Goal: Information Seeking & Learning: Learn about a topic

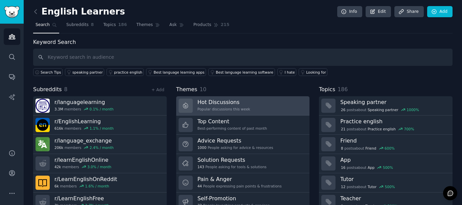
click at [225, 106] on div "Hot Discussions Popular discussions this week" at bounding box center [224, 106] width 53 height 14
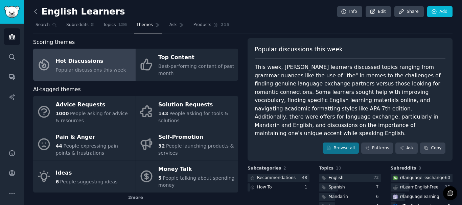
click at [35, 9] on icon at bounding box center [35, 11] width 7 height 7
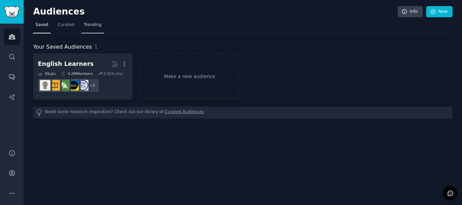
click at [86, 23] on span "Trending" at bounding box center [93, 25] width 18 height 6
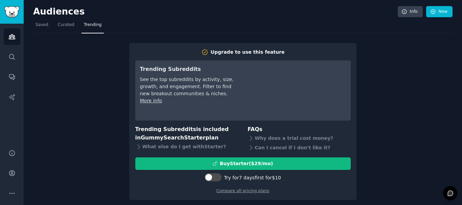
scroll to position [4, 0]
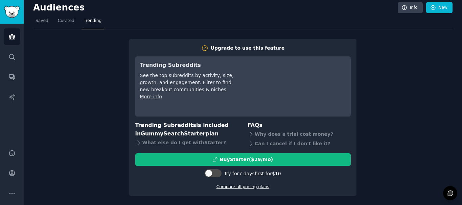
click at [252, 189] on link "Compare all pricing plans" at bounding box center [243, 187] width 53 height 5
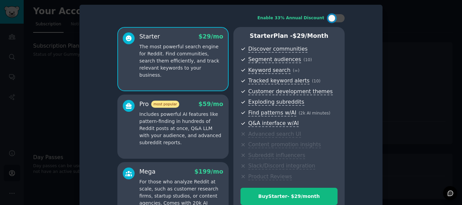
click at [407, 11] on div at bounding box center [231, 102] width 462 height 205
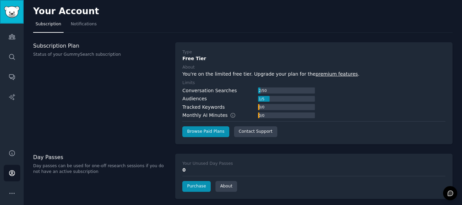
click at [13, 13] on img "Sidebar" at bounding box center [12, 12] width 16 height 12
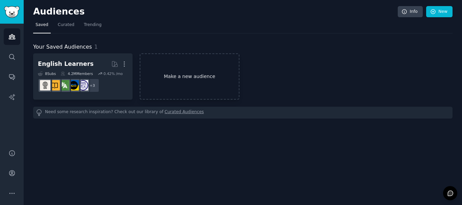
click at [183, 77] on link "Make a new audience" at bounding box center [189, 76] width 99 height 46
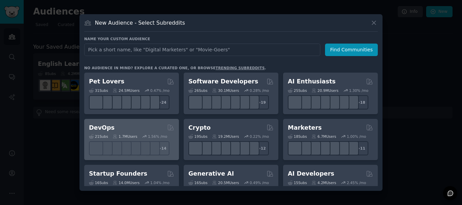
scroll to position [34, 0]
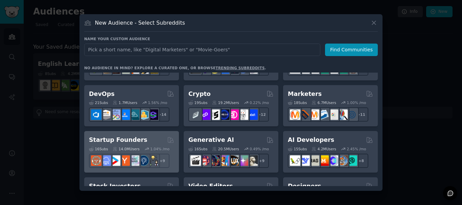
click at [128, 134] on div "Startup Founders 16 Sub s 14.0M Users 1.04 % /mo r/EntrepreneurRideAlong + 9" at bounding box center [131, 152] width 95 height 42
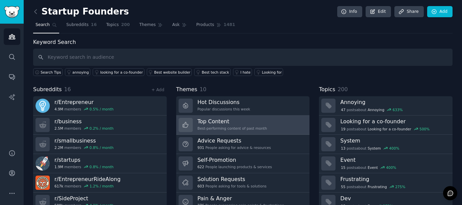
click at [238, 127] on div "Best-performing content of past month" at bounding box center [233, 128] width 70 height 5
